Goal: Information Seeking & Learning: Learn about a topic

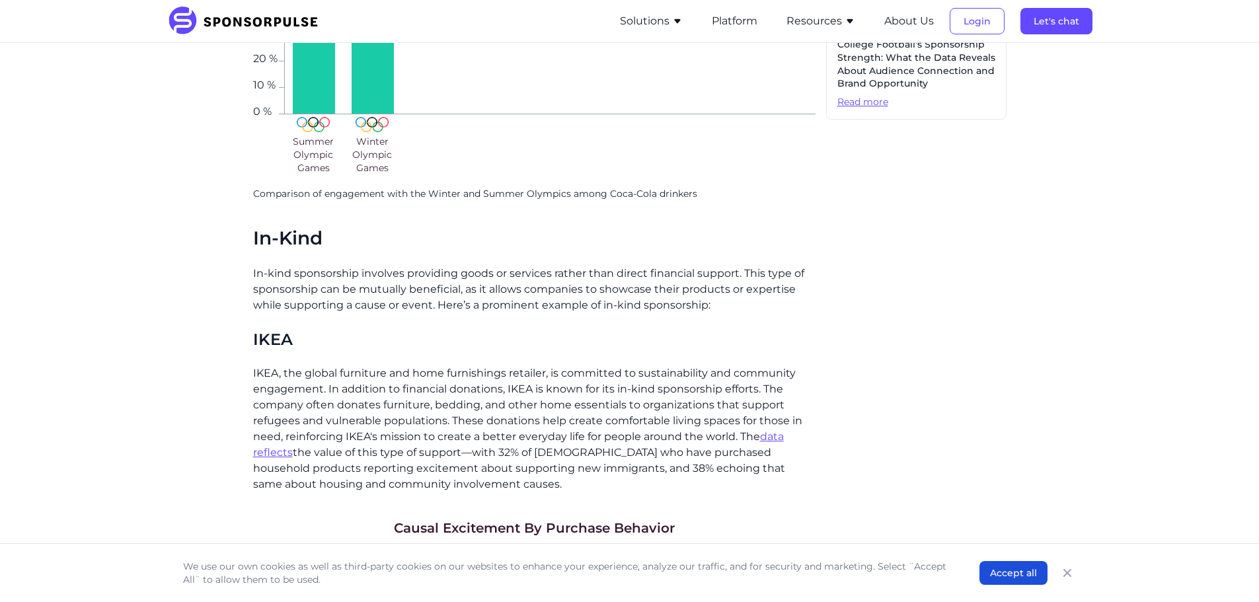
scroll to position [953, 0]
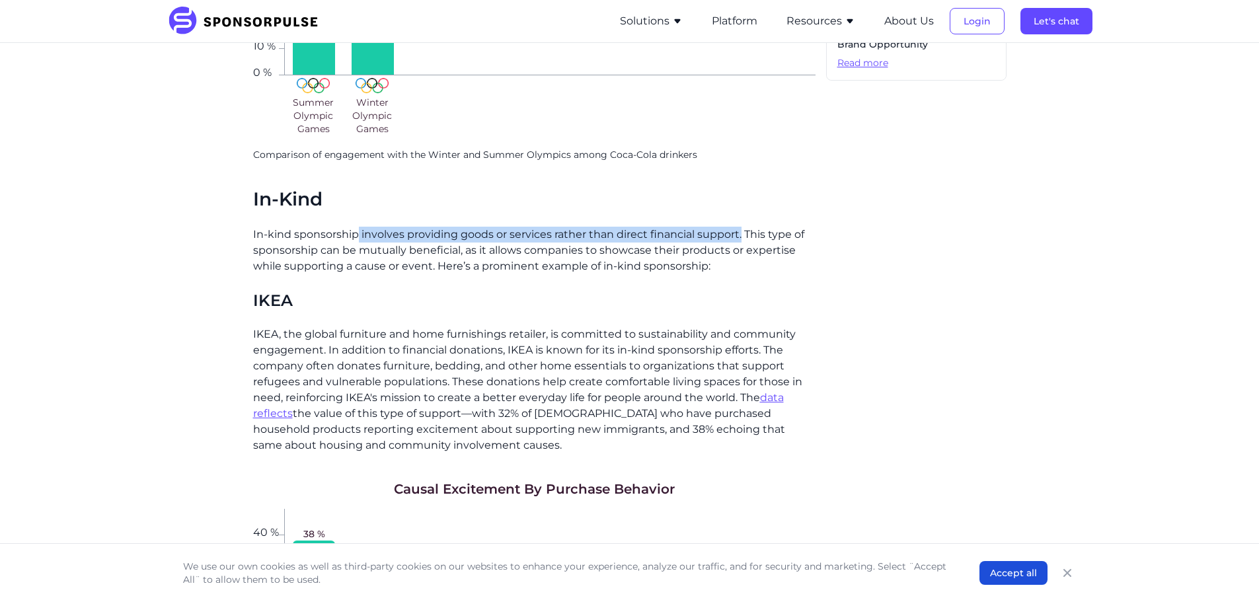
drag, startPoint x: 357, startPoint y: 215, endPoint x: 741, endPoint y: 220, distance: 383.2
click at [741, 227] on p "In-kind sponsorship involves providing goods or services rather than direct fin…" at bounding box center [534, 251] width 562 height 48
copy p "involves providing goods or services rather than direct financial support."
click at [717, 248] on p "In-kind sponsorship involves providing goods or services rather than direct fin…" at bounding box center [534, 251] width 562 height 48
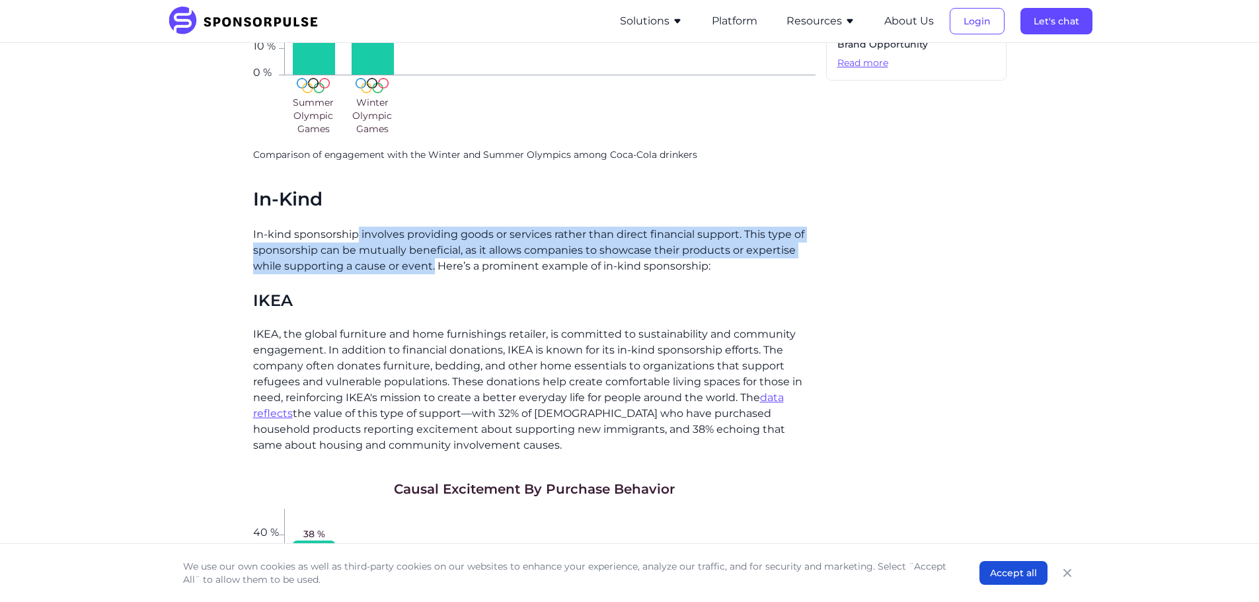
drag, startPoint x: 359, startPoint y: 218, endPoint x: 434, endPoint y: 251, distance: 82.2
click at [434, 251] on p "In-kind sponsorship involves providing goods or services rather than direct fin…" at bounding box center [534, 251] width 562 height 48
copy p "involves providing goods or services rather than direct financial support. This…"
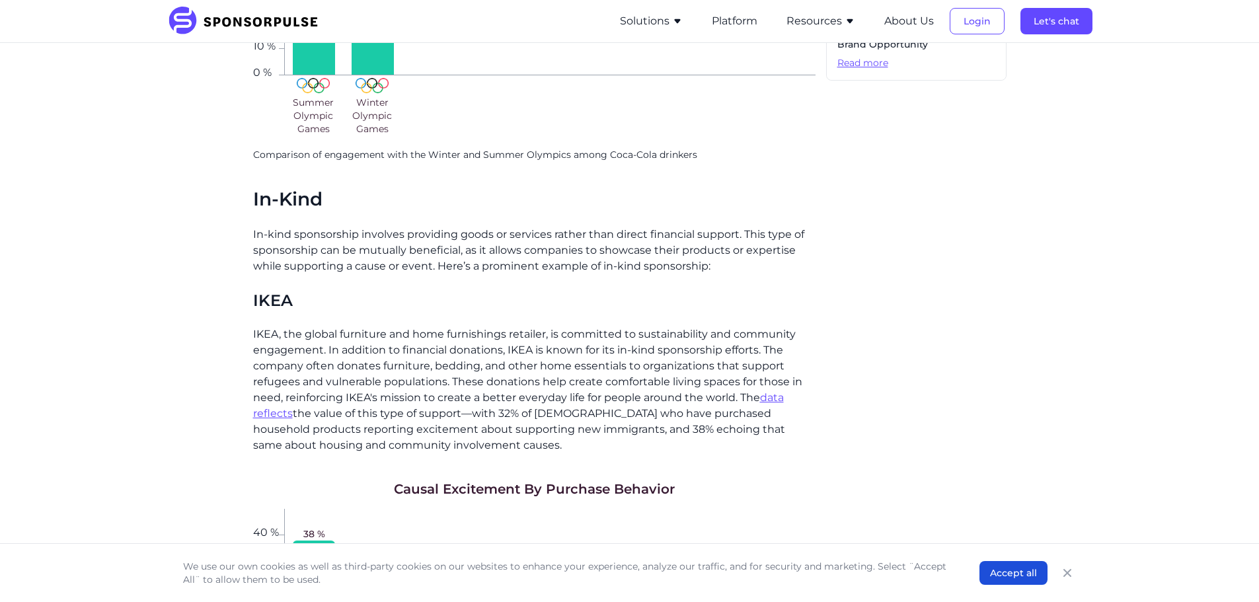
click at [436, 326] on p "IKEA, the global furniture and home furnishings retailer, is committed to susta…" at bounding box center [534, 389] width 562 height 127
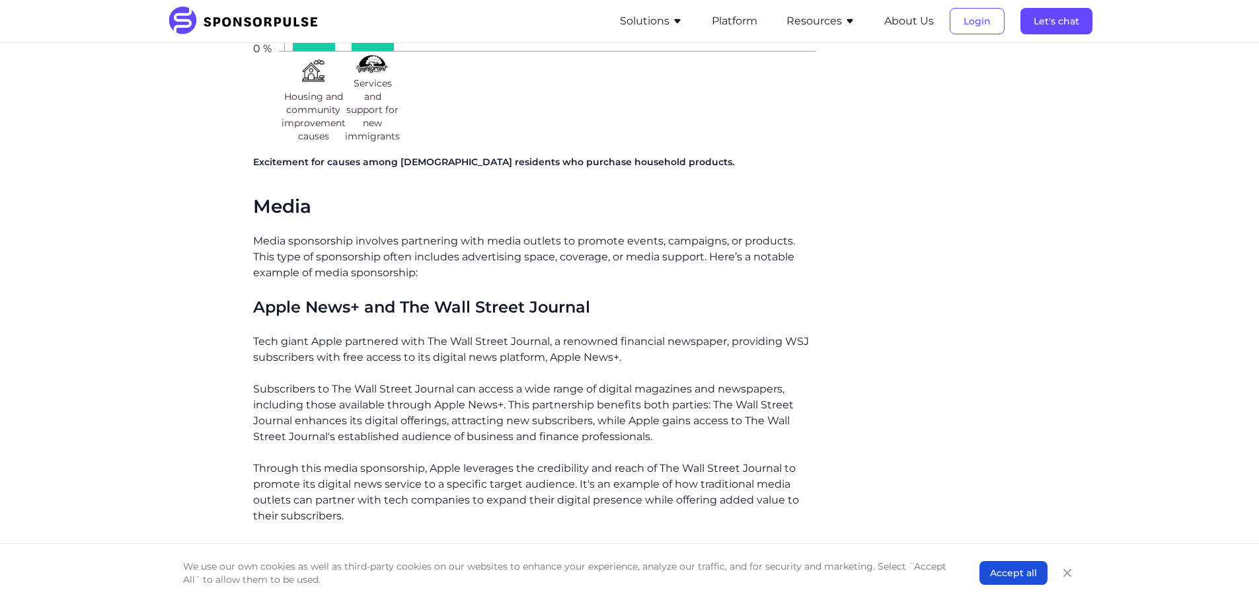
scroll to position [1545, 0]
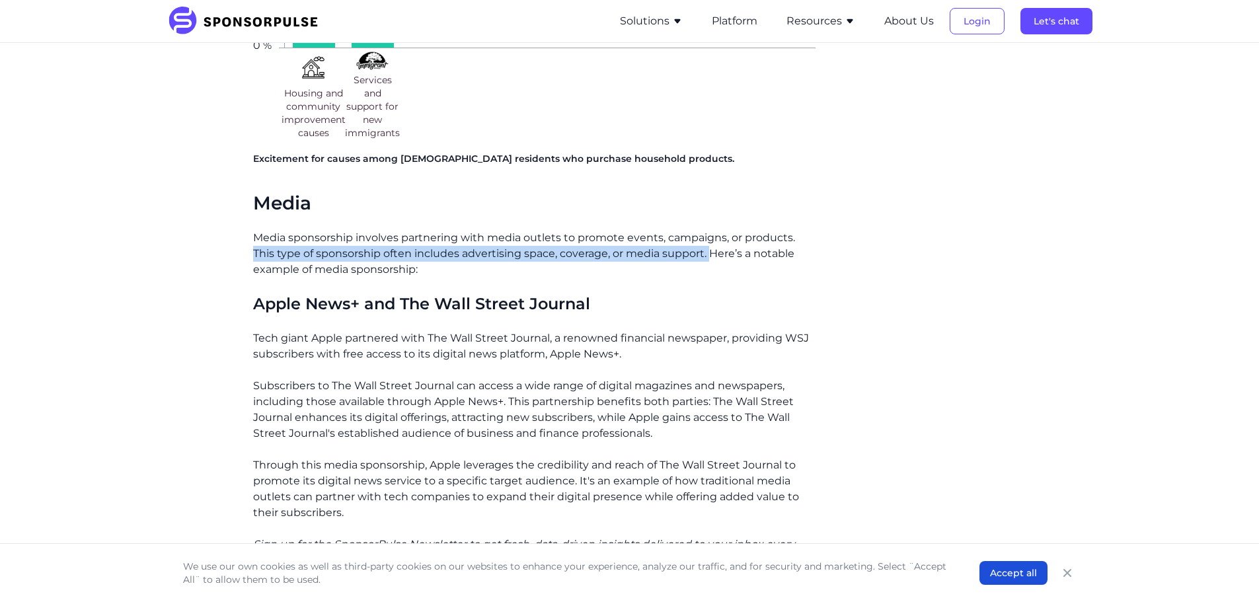
drag, startPoint x: 254, startPoint y: 242, endPoint x: 708, endPoint y: 240, distance: 453.2
click at [708, 240] on p "Media sponsorship involves partnering with media outlets to promote events, cam…" at bounding box center [534, 254] width 562 height 48
copy p "This type of sponsorship often includes advertising space, coverage, or media s…"
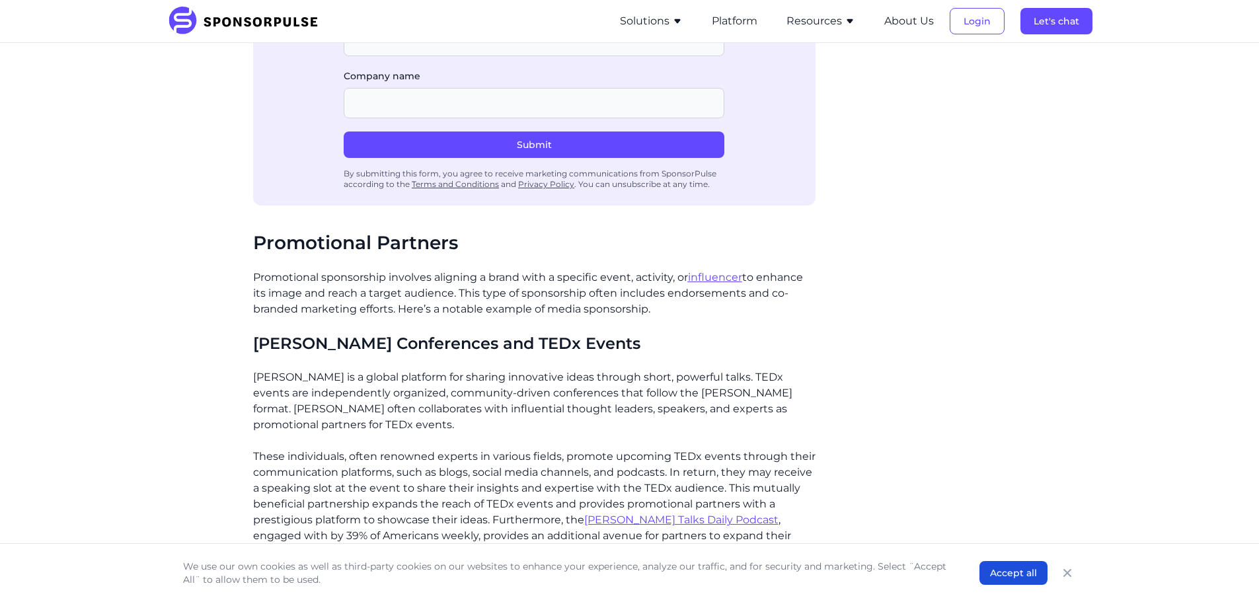
scroll to position [2206, 0]
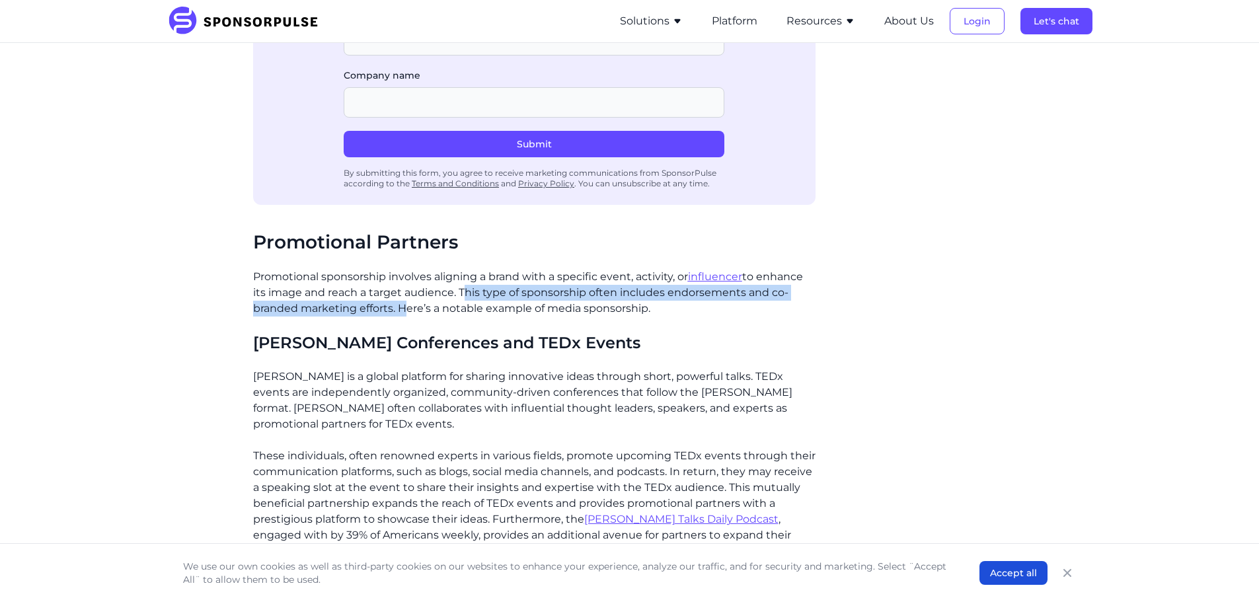
drag, startPoint x: 459, startPoint y: 280, endPoint x: 400, endPoint y: 297, distance: 61.1
click at [400, 297] on p "Promotional sponsorship involves aligning a brand with a specific event, activi…" at bounding box center [534, 293] width 562 height 48
copy p "This type of sponsorship often includes endorsements and co-branded marketing e…"
